Goal: Task Accomplishment & Management: Manage account settings

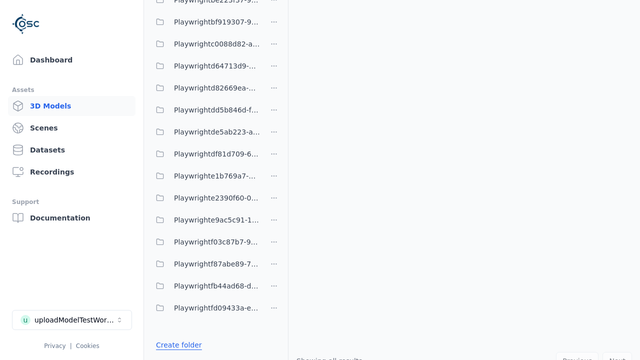
click at [176, 345] on link "Create folder" at bounding box center [179, 345] width 46 height 10
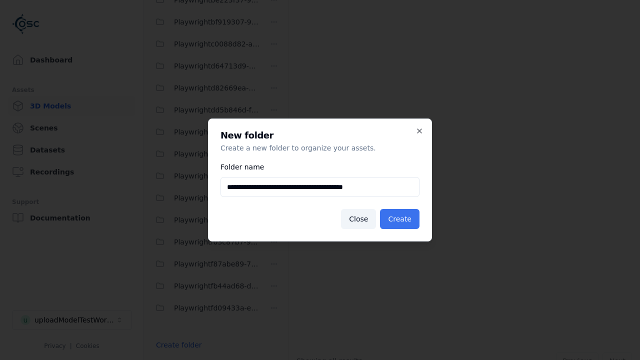
type input "**********"
click at [401, 219] on button "Create" at bounding box center [400, 219] width 40 height 20
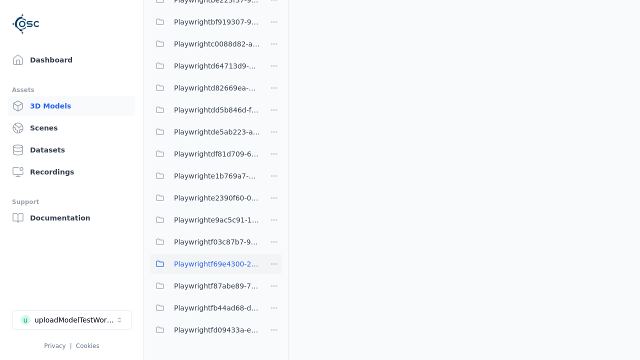
click at [205, 264] on span "Playwrightf69e4300-2633-4ded-829d-6b1219791859" at bounding box center [217, 264] width 86 height 12
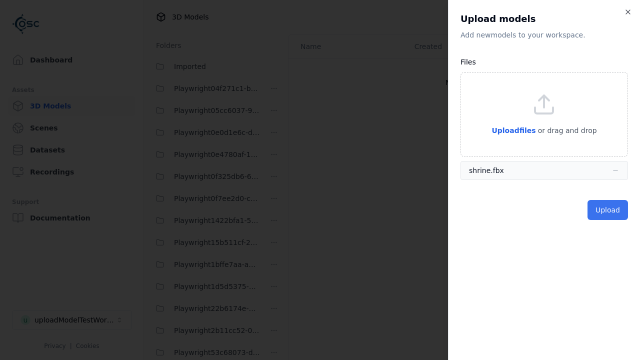
click at [609, 210] on button "Upload" at bounding box center [608, 210] width 41 height 20
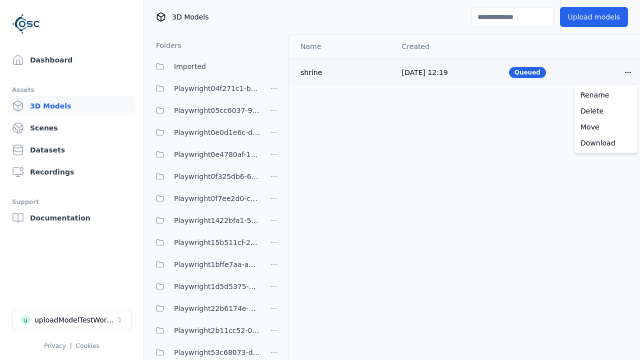
click at [628, 72] on html "Support Dashboard Assets 3D Models Scenes Datasets Recordings Support Documenta…" at bounding box center [320, 180] width 640 height 360
click at [606, 111] on div "Delete" at bounding box center [606, 111] width 59 height 16
